Goal: Transaction & Acquisition: Purchase product/service

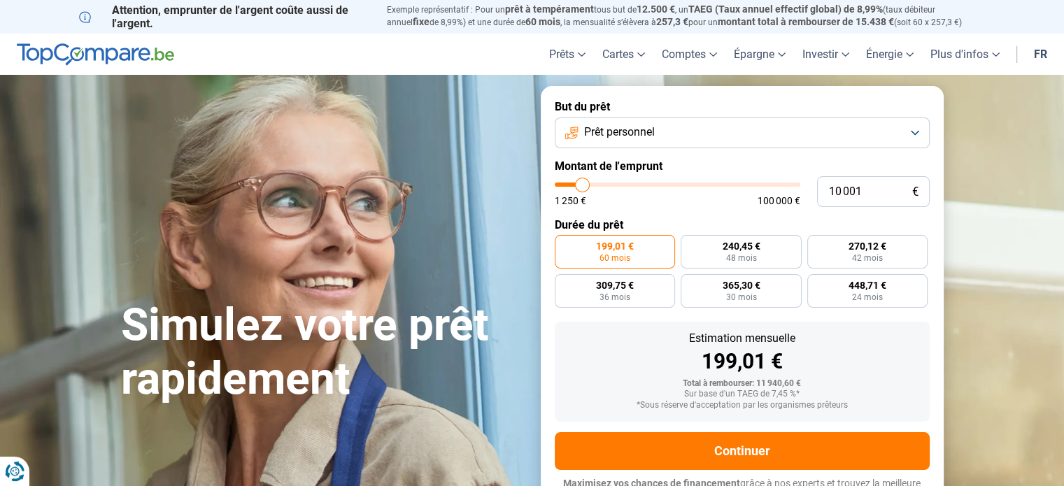
type input "9 500"
type input "9500"
type input "9 250"
type input "9250"
type input "9 000"
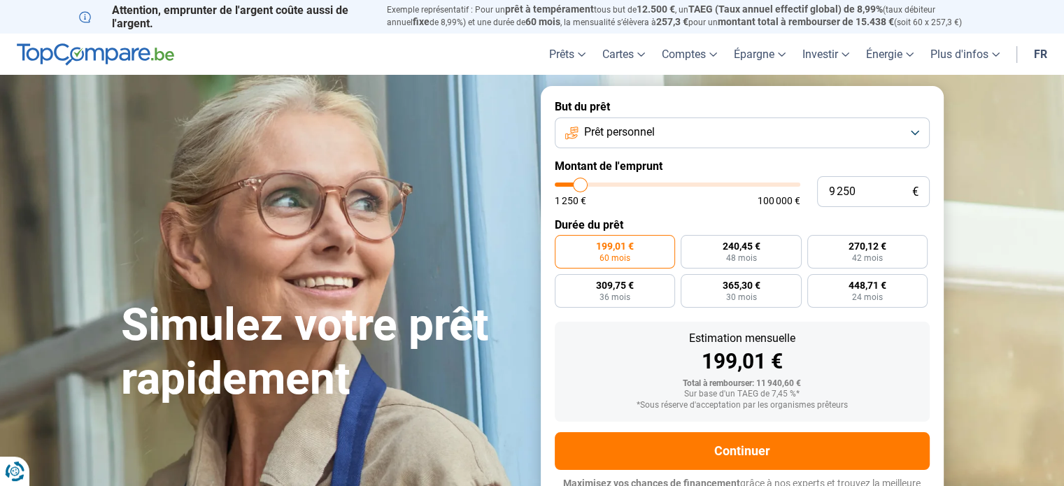
type input "9000"
type input "8 750"
type input "8750"
type input "8 500"
type input "8500"
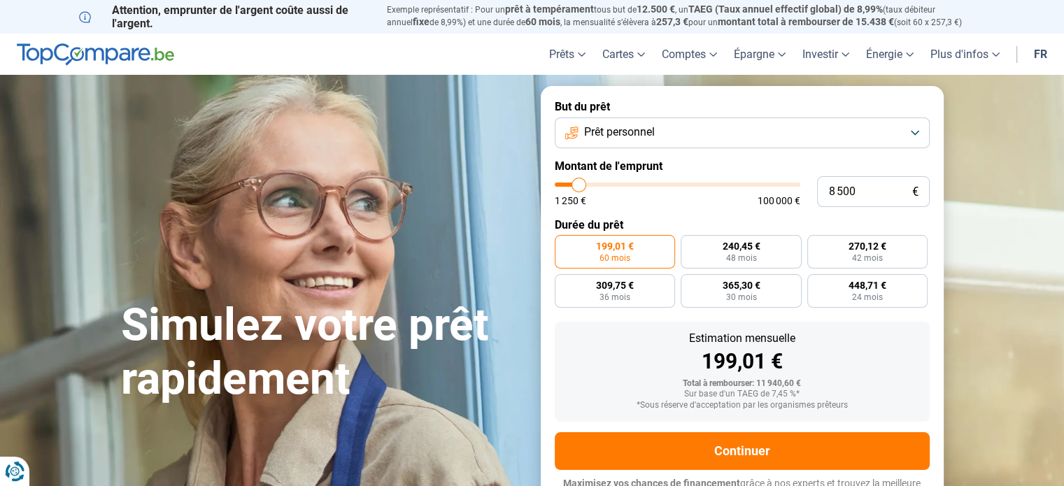
type input "8 250"
type input "8250"
type input "8 000"
type input "8000"
type input "7 750"
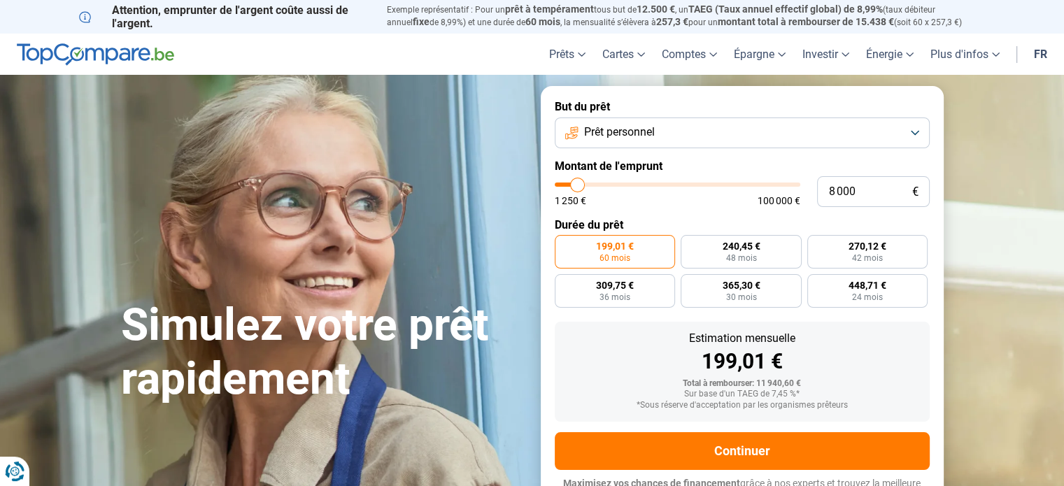
type input "7750"
type input "7 500"
type input "7500"
type input "7 250"
type input "7250"
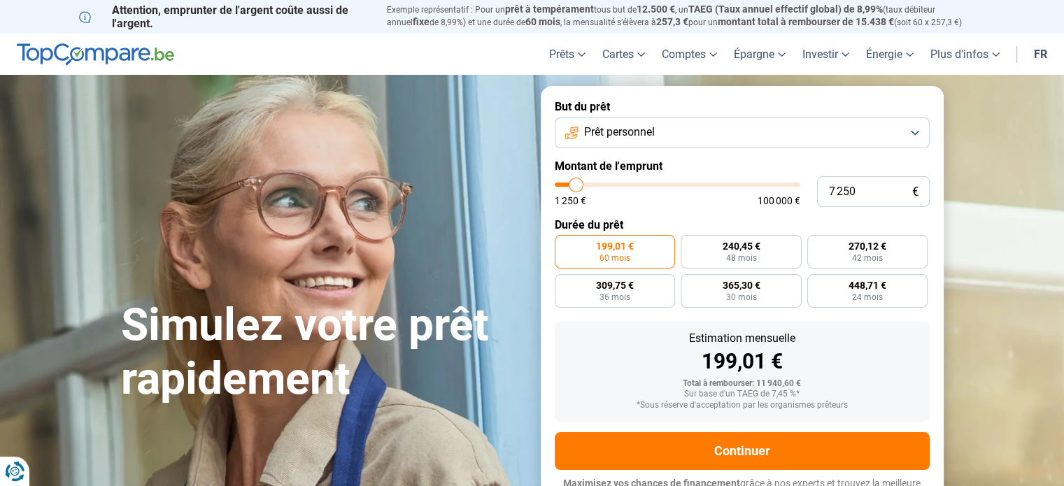
type input "7 000"
type input "7000"
type input "6 750"
type input "6750"
click at [575, 183] on input "range" at bounding box center [678, 185] width 246 height 4
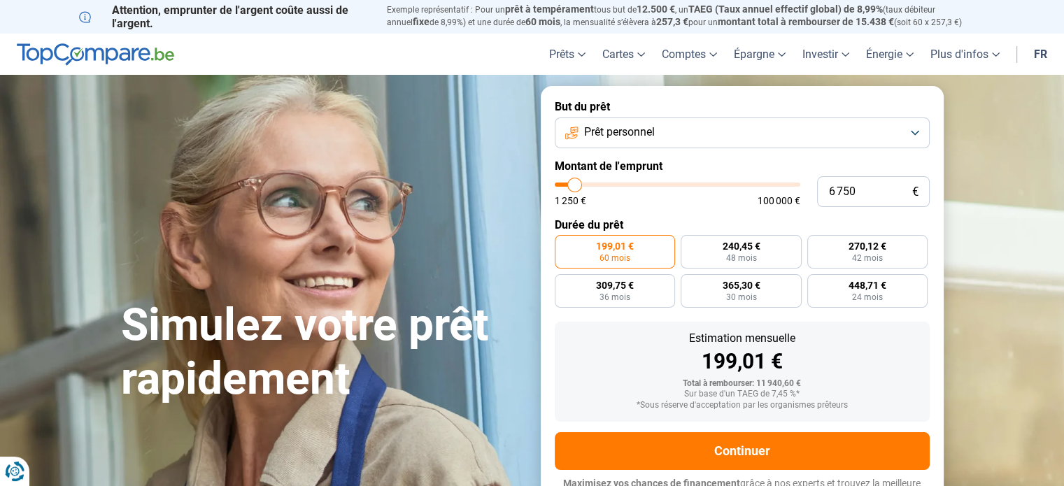
radio input "true"
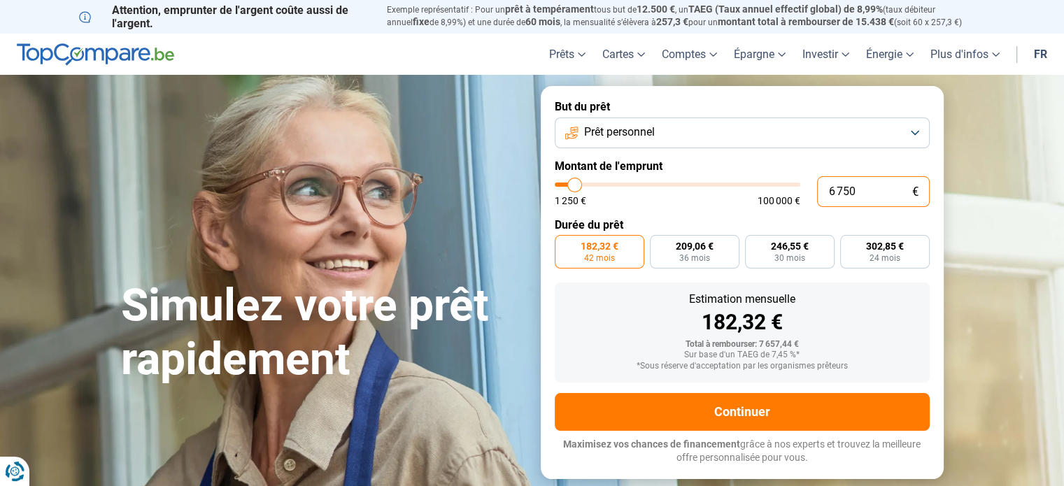
click at [879, 188] on input "6 750" at bounding box center [873, 191] width 113 height 31
type input "675"
type input "1250"
type input "67"
type input "1250"
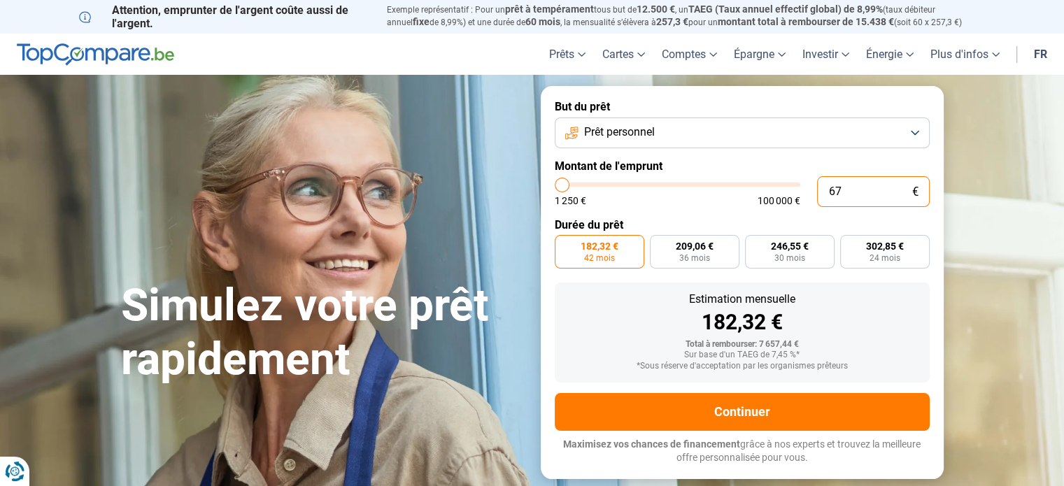
type input "6"
type input "1250"
type input "0"
type input "1250"
type input "3"
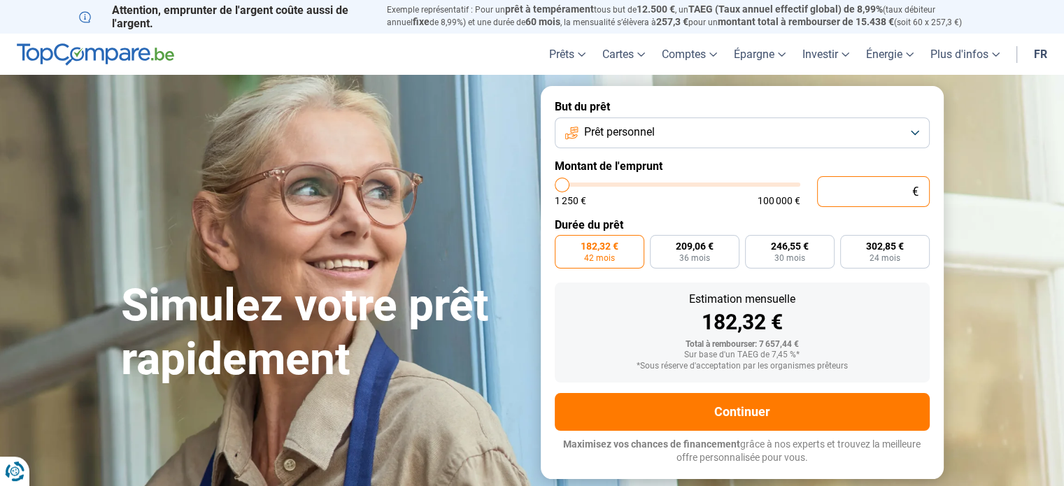
type input "1250"
type input "35"
type input "1250"
type input "350"
type input "1250"
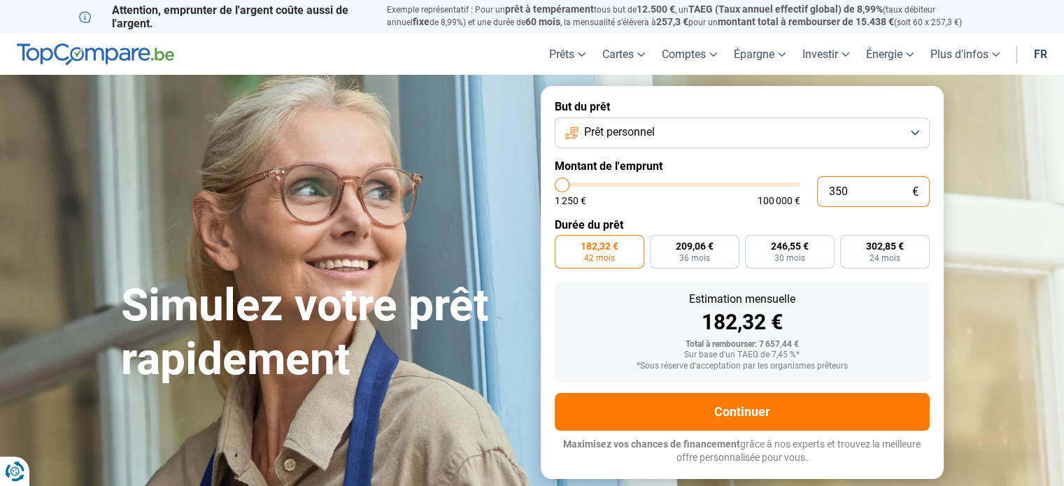
type input "3 500"
type input "3500"
type input "3 500"
radio input "true"
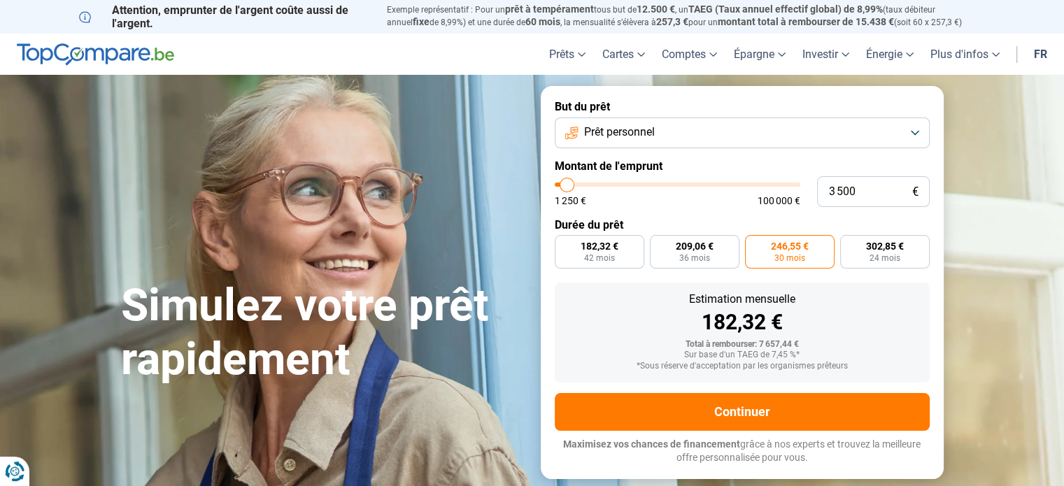
click at [842, 167] on label "Montant de l'emprunt" at bounding box center [742, 166] width 375 height 13
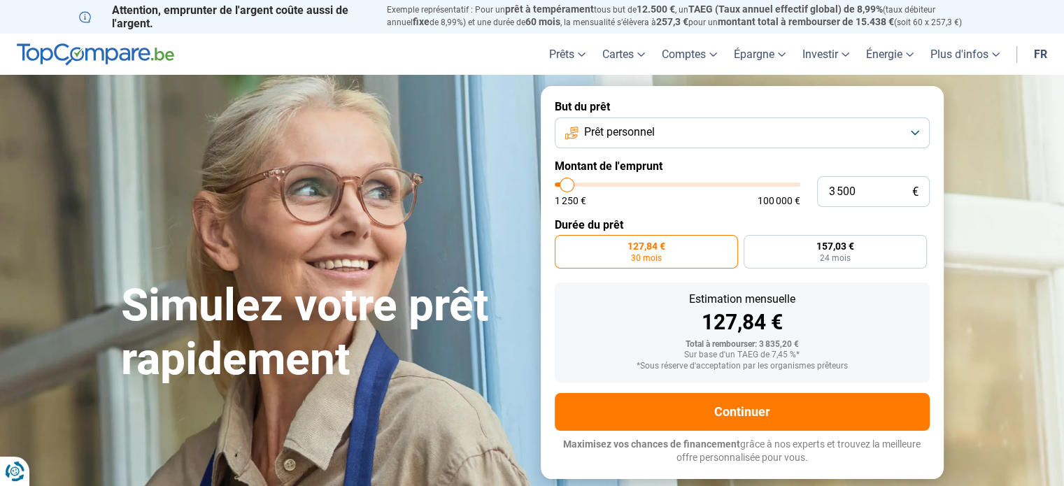
click at [635, 132] on span "Prêt personnel" at bounding box center [619, 132] width 71 height 15
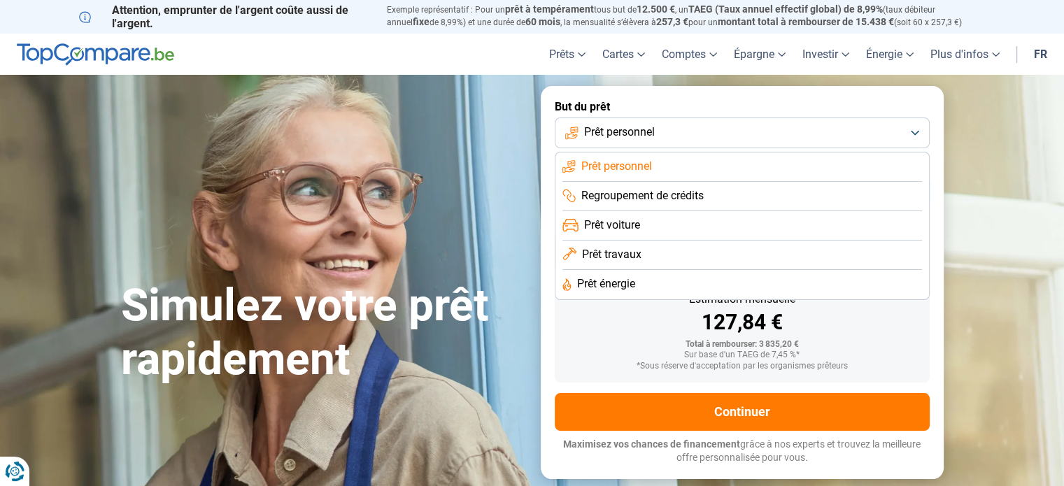
click at [655, 204] on li "Regroupement de crédits" at bounding box center [743, 196] width 360 height 29
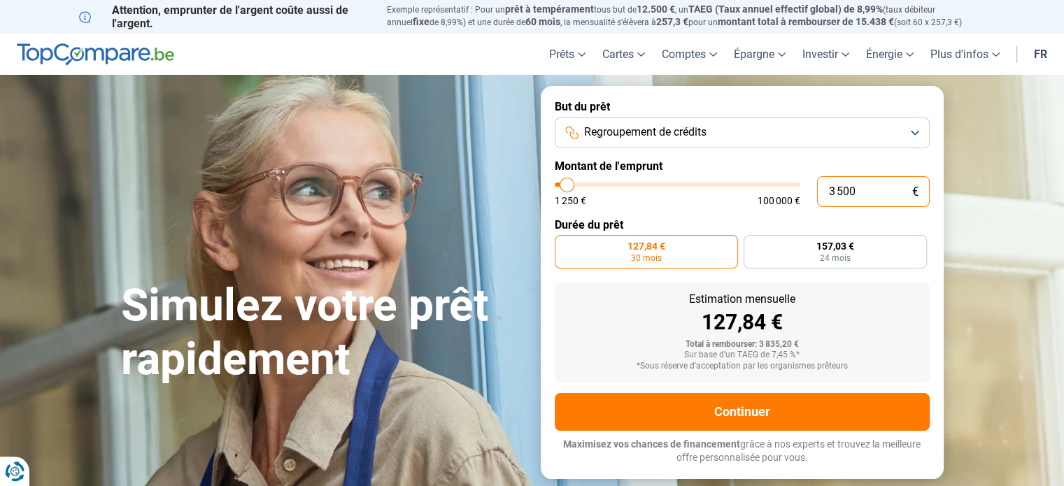
click at [878, 190] on input "3 500" at bounding box center [873, 191] width 113 height 31
drag, startPoint x: 876, startPoint y: 191, endPoint x: 781, endPoint y: 191, distance: 95.2
click at [781, 191] on div "3 500 € 1 250 € 100 000 €" at bounding box center [742, 191] width 375 height 31
type input "1"
type input "1250"
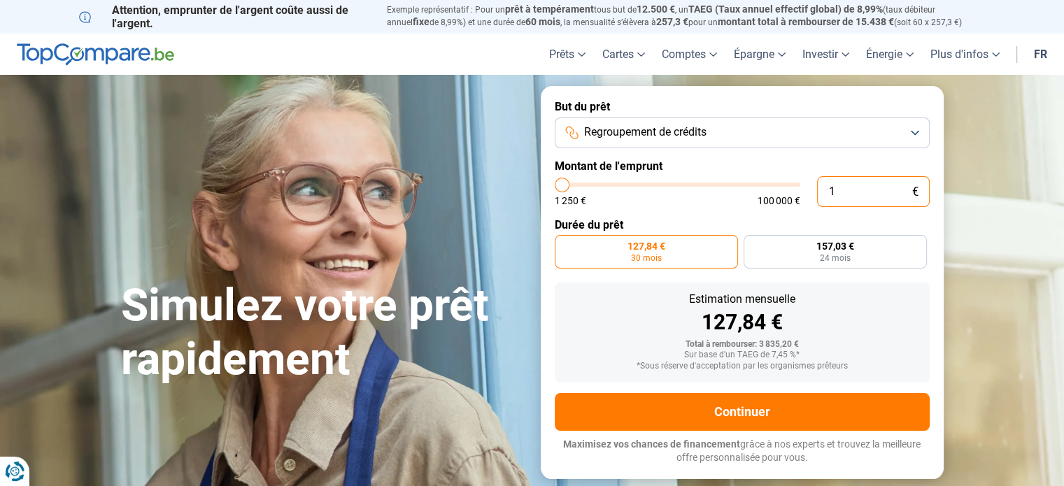
type input "15"
type input "1250"
type input "150"
type input "1250"
type input "1 500"
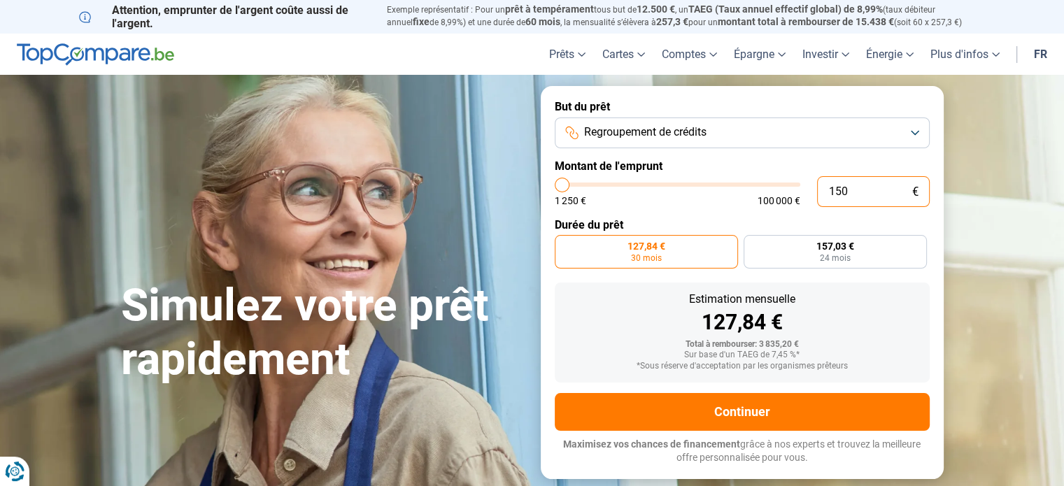
type input "1500"
type input "15 000"
type input "15000"
radio input "false"
type input "15 000"
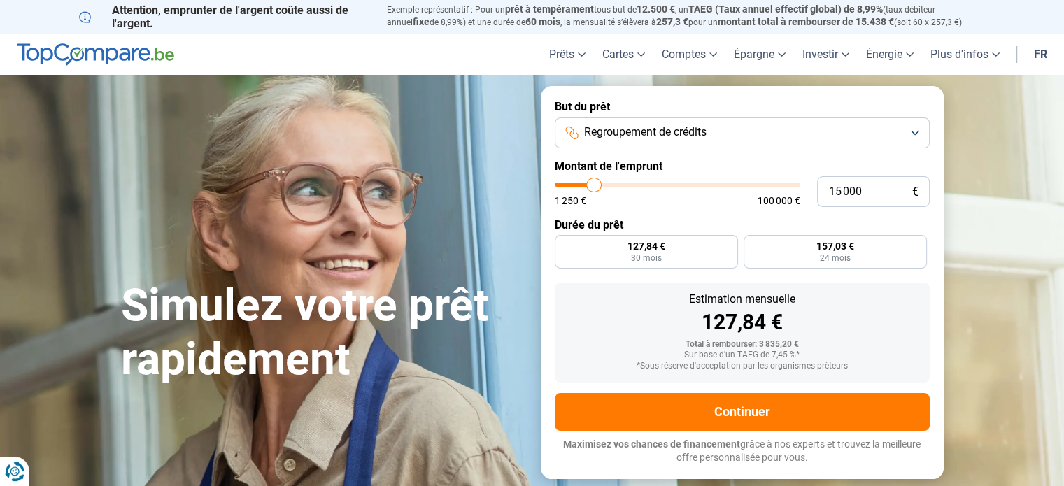
click at [667, 216] on form "But du prêt Regroupement de crédits Montant de l'emprunt 15 000 € 1 250 € 100 0…" at bounding box center [742, 282] width 403 height 393
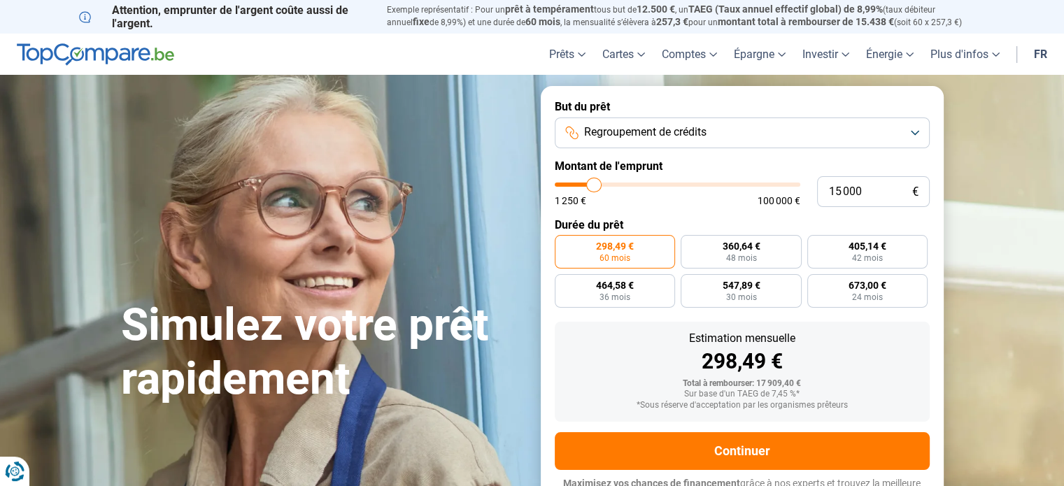
scroll to position [19, 0]
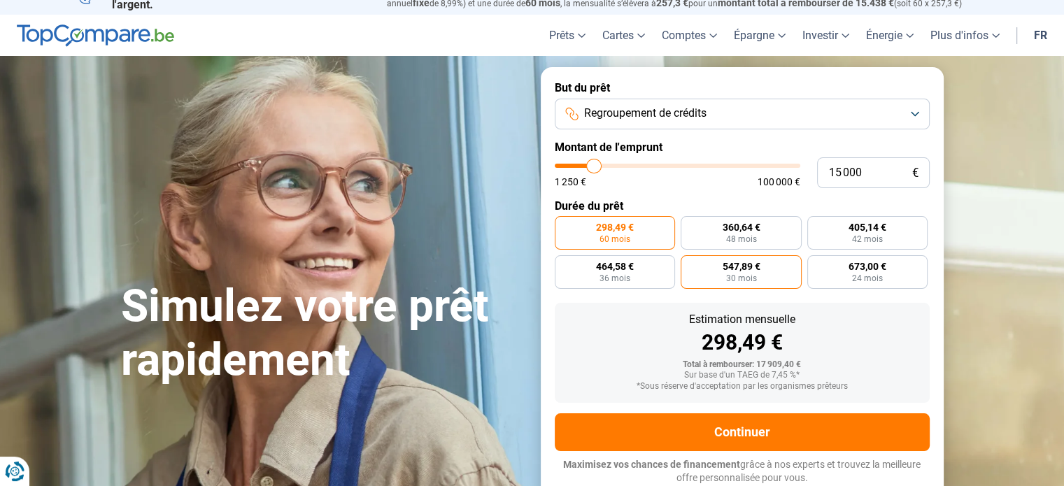
click at [785, 273] on label "547,89 € 30 mois" at bounding box center [741, 272] width 121 height 34
click at [690, 265] on input "547,89 € 30 mois" at bounding box center [685, 259] width 9 height 9
radio input "true"
click at [663, 120] on span "Regroupement de crédits" at bounding box center [645, 113] width 122 height 15
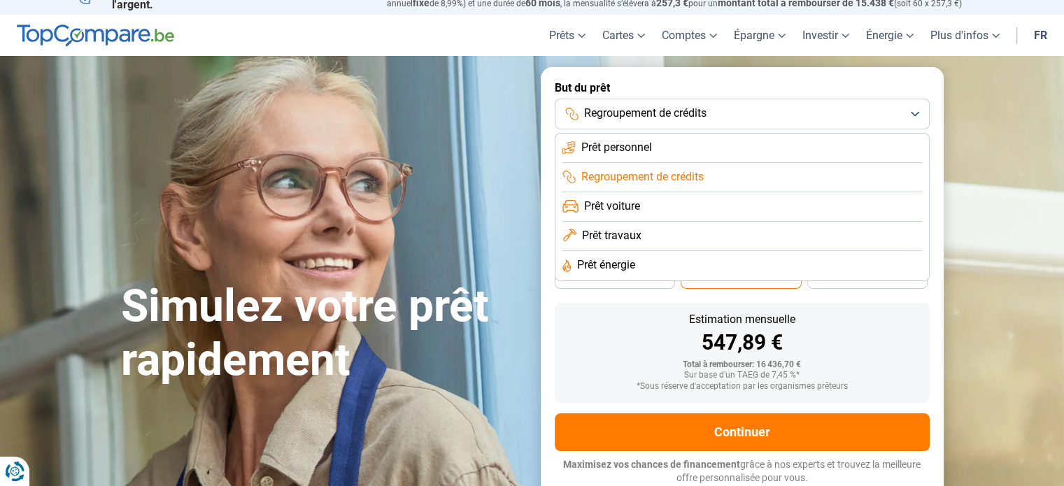
click at [635, 148] on span "Prêt personnel" at bounding box center [617, 147] width 71 height 15
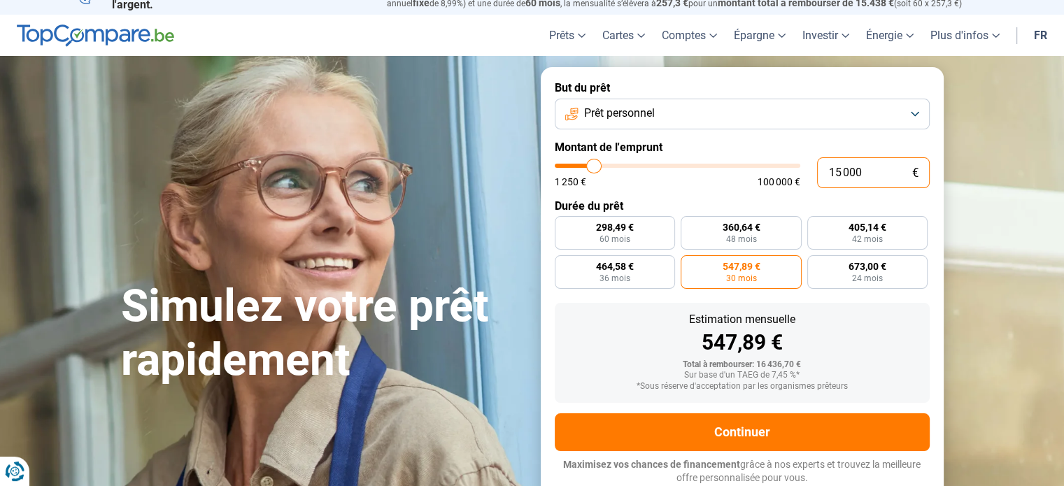
click at [862, 174] on input "15 000" at bounding box center [873, 172] width 113 height 31
click at [841, 173] on input "15 000" at bounding box center [873, 172] width 113 height 31
type input "1 000"
type input "1250"
type input "1 250"
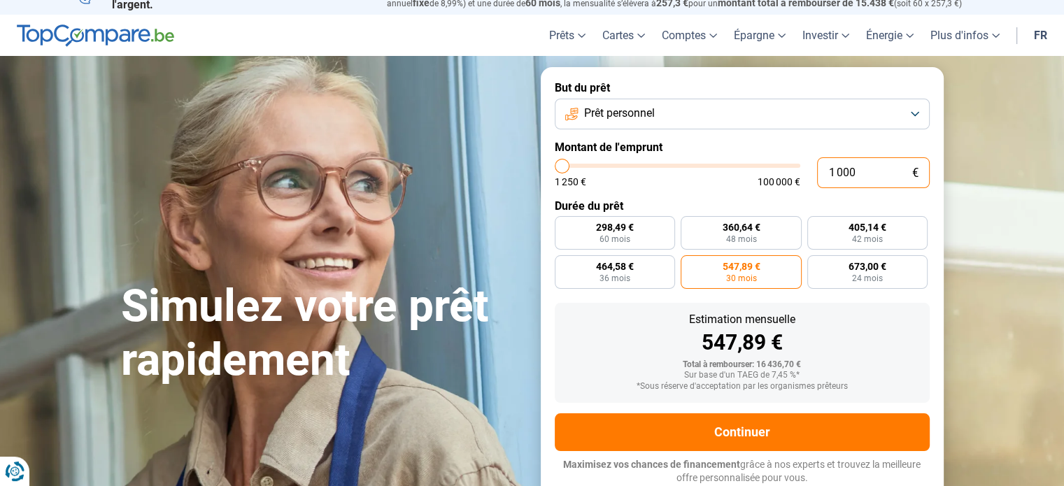
type input "1250"
radio input "true"
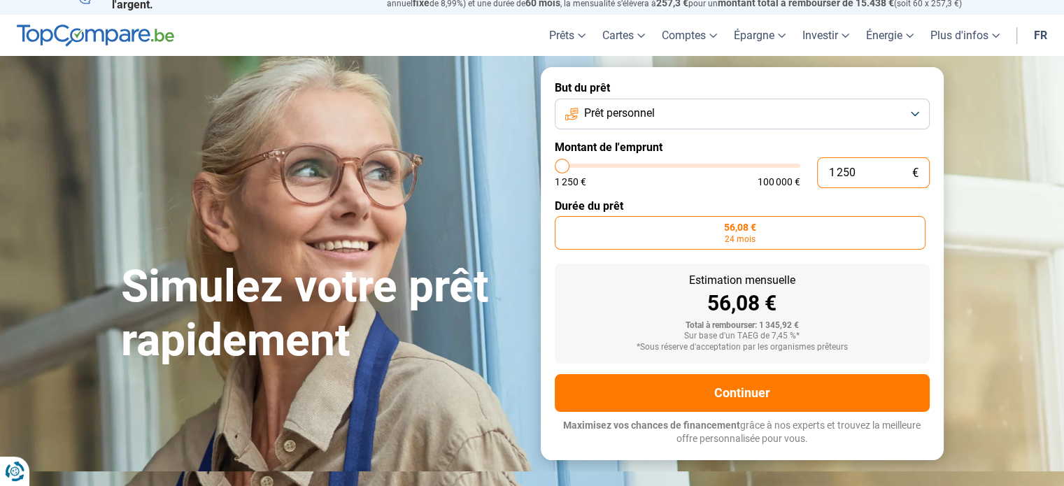
type input "12 500"
type input "12500"
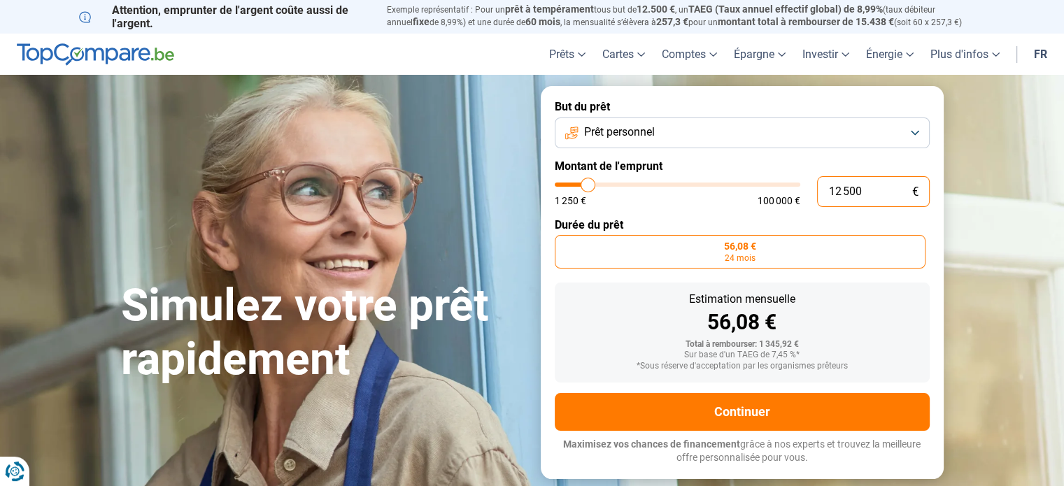
radio input "false"
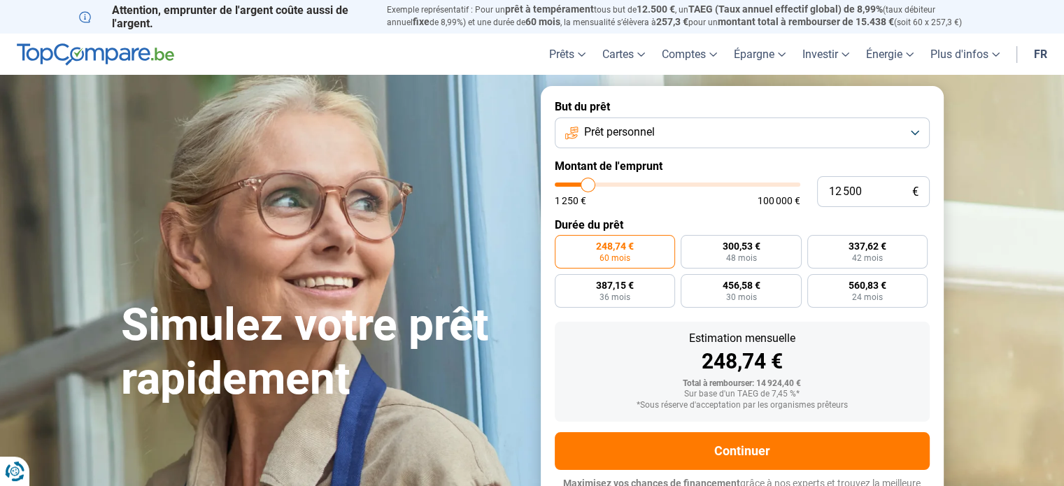
click at [869, 220] on label "Durée du prêt" at bounding box center [742, 224] width 375 height 13
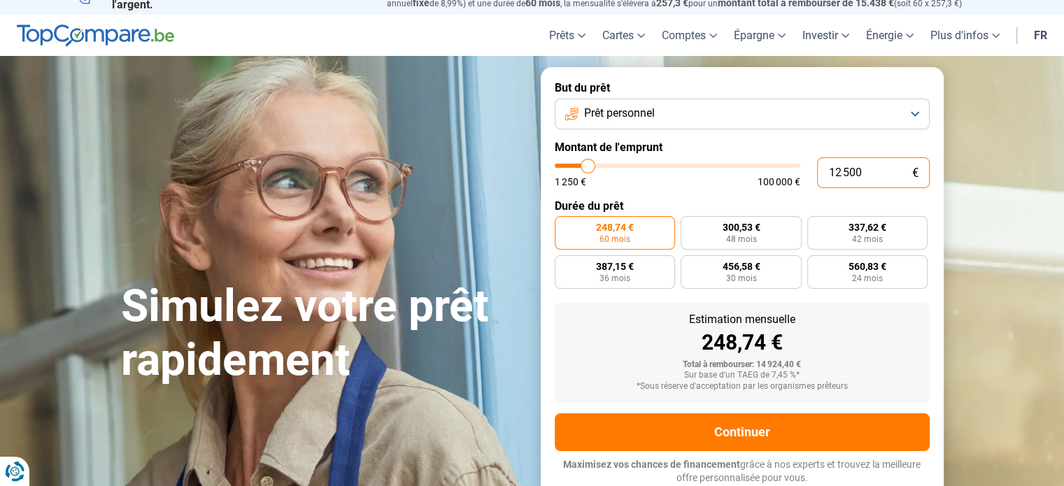
drag, startPoint x: 867, startPoint y: 177, endPoint x: 831, endPoint y: 176, distance: 35.7
click at [831, 176] on input "12 500" at bounding box center [873, 172] width 113 height 31
type input "1"
type input "1250"
type input "10"
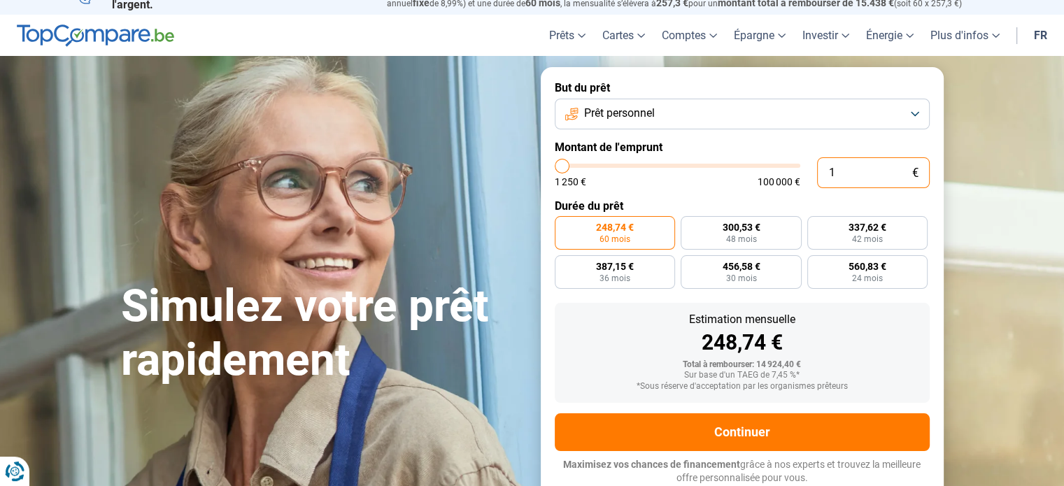
type input "1250"
type input "100"
type input "1250"
type input "1 000"
type input "1250"
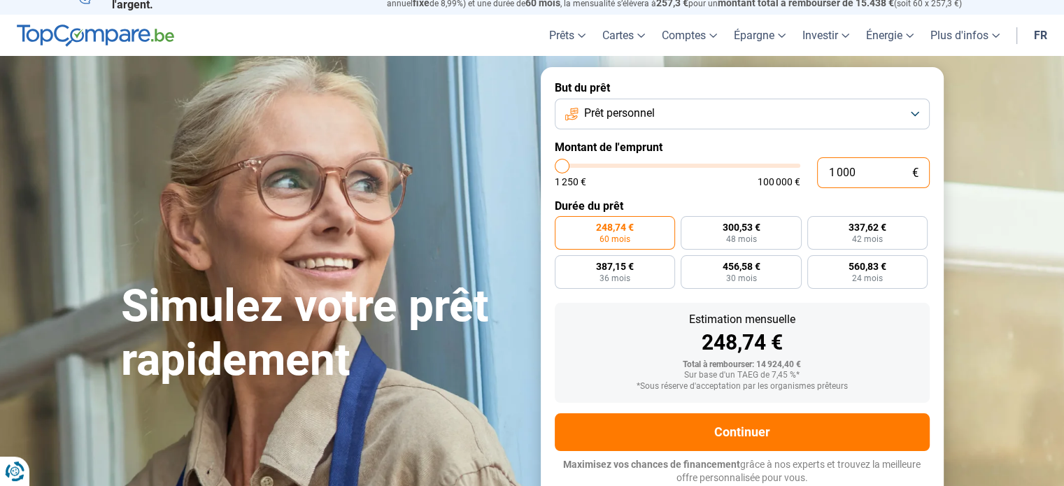
type input "10 000"
type input "10000"
radio input "true"
click at [827, 143] on label "Montant de l'emprunt" at bounding box center [742, 147] width 375 height 13
drag, startPoint x: 824, startPoint y: 170, endPoint x: 795, endPoint y: 170, distance: 29.4
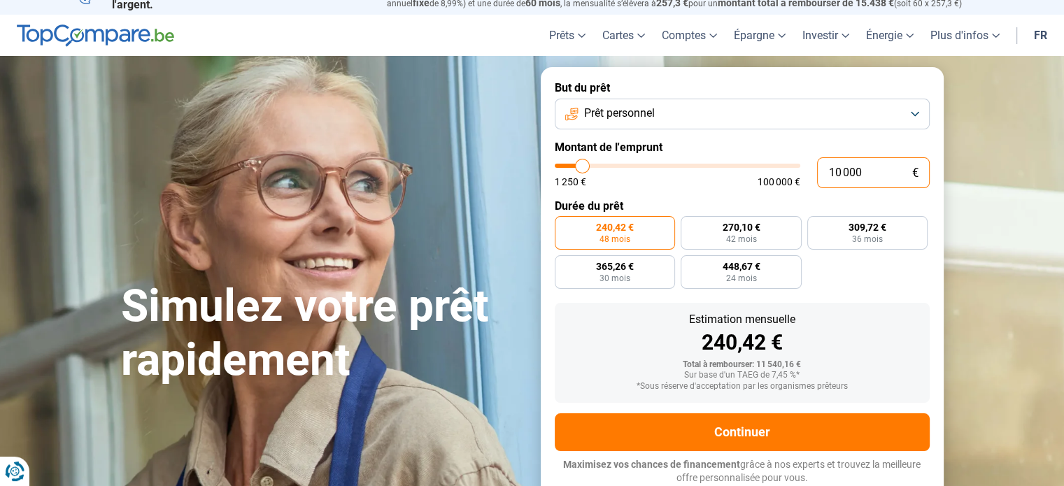
click at [795, 170] on div "10 000 € 1 250 € 100 000 €" at bounding box center [742, 172] width 375 height 31
type input "5"
type input "1250"
type input "50"
type input "1250"
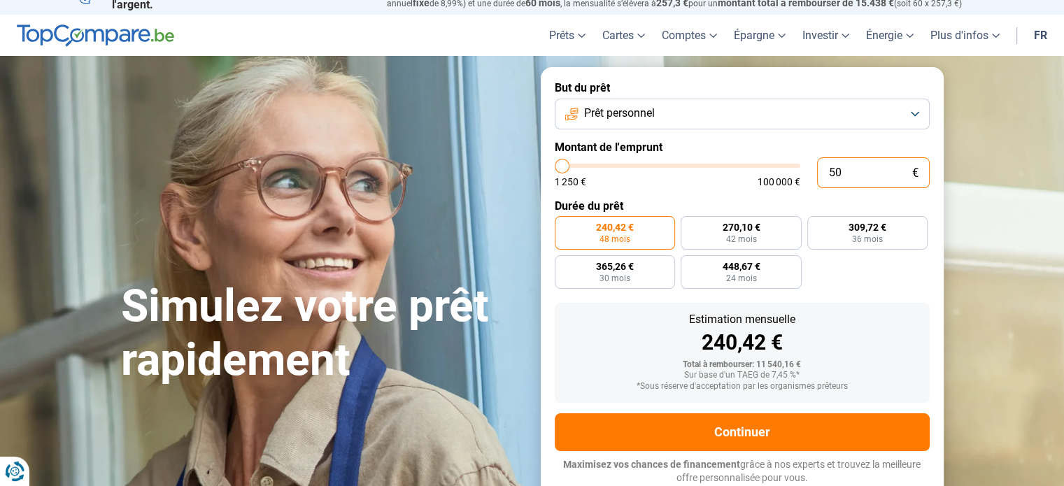
type input "500"
type input "1250"
type input "5 000"
type input "5000"
radio input "true"
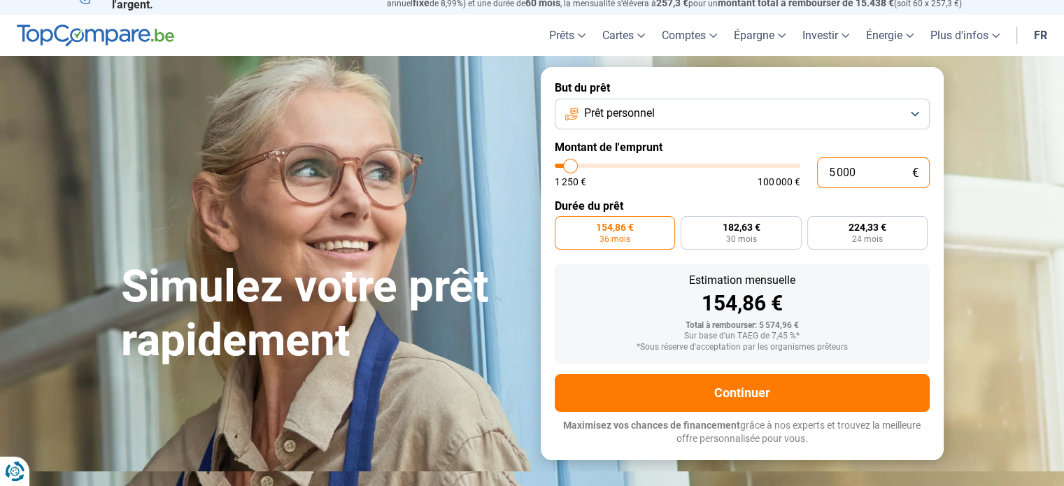
scroll to position [0, 0]
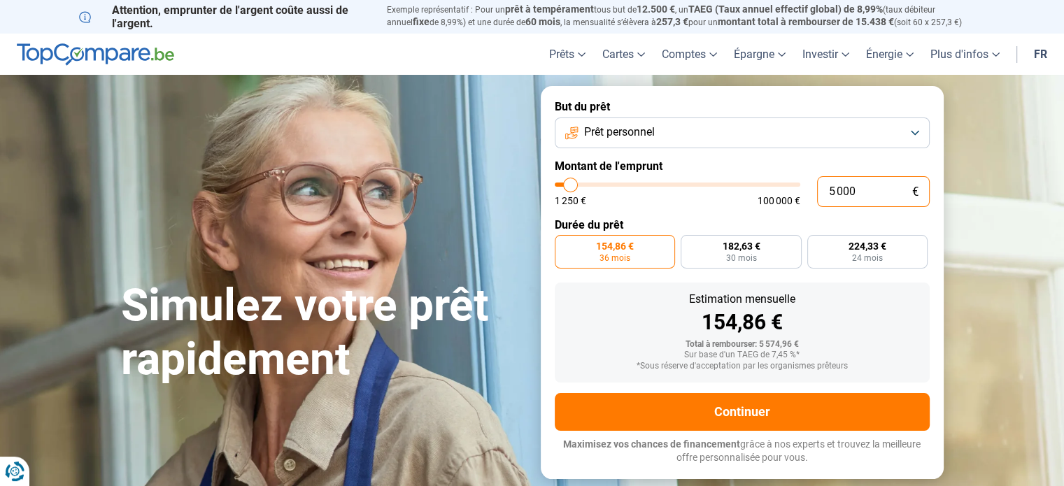
type input "500"
type input "1250"
type input "50"
type input "1250"
type input "5"
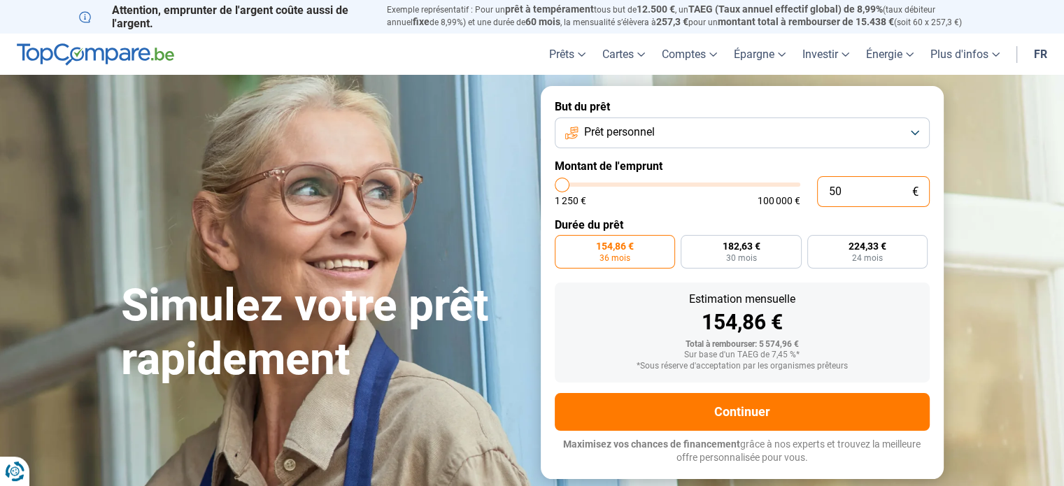
type input "1250"
type input "0"
type input "1250"
type input "7"
type input "1250"
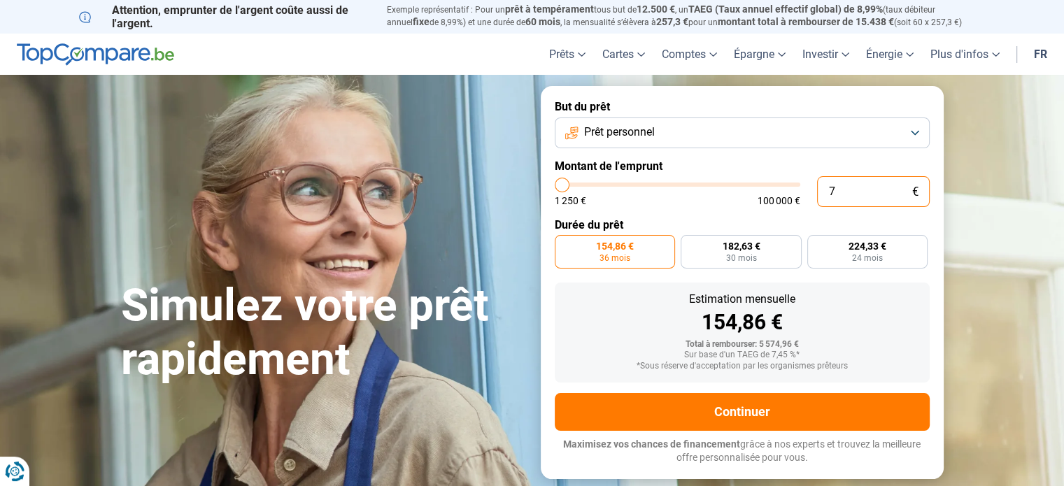
type input "75"
type input "1250"
type input "750"
type input "1250"
type input "7 500"
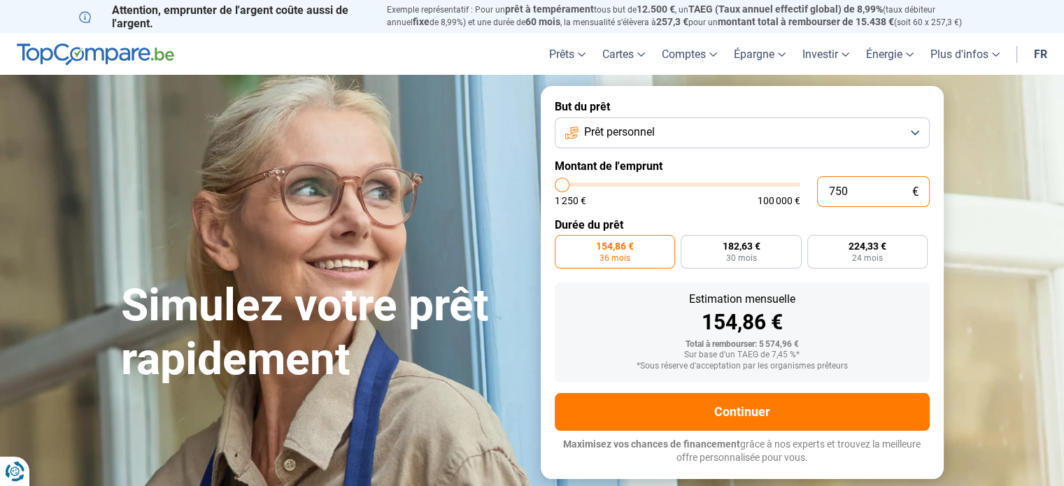
type input "7500"
radio input "false"
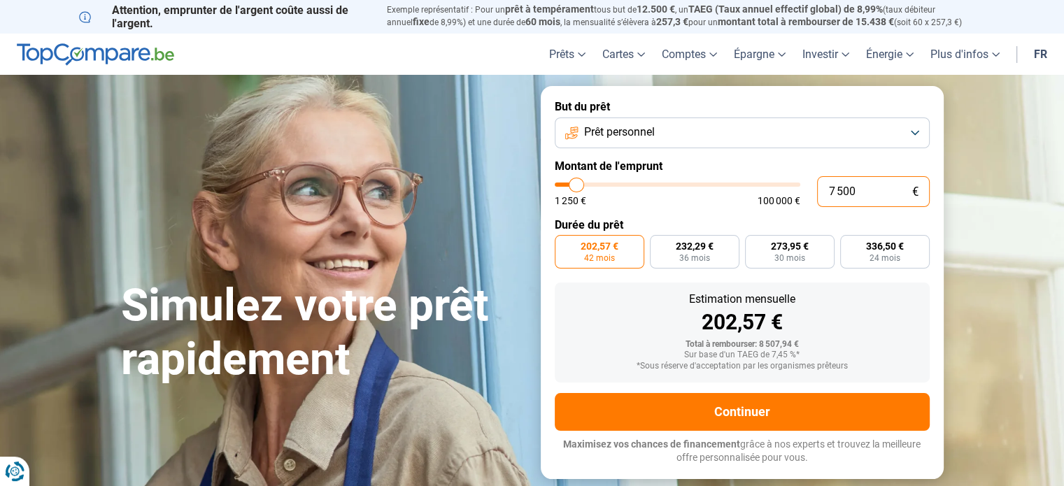
type input "7 500"
click at [755, 232] on label "Durée du prêt" at bounding box center [742, 224] width 375 height 13
